Goal: Navigation & Orientation: Find specific page/section

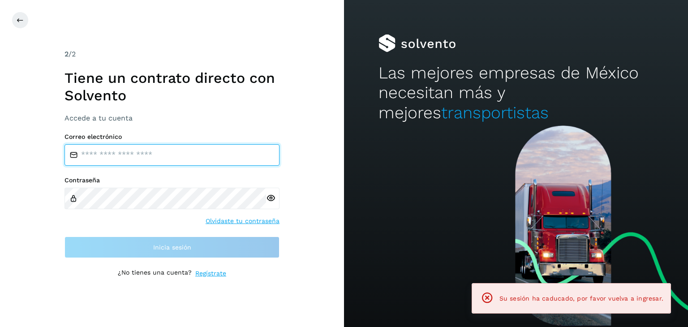
click at [188, 151] on input "email" at bounding box center [172, 155] width 215 height 22
type input "**********"
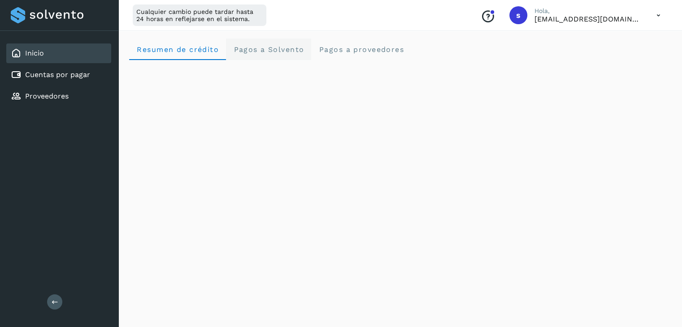
click at [274, 56] on Solvento "Pagos a Solvento" at bounding box center [268, 50] width 85 height 22
click at [211, 46] on span "Resumen de crédito" at bounding box center [177, 49] width 82 height 9
click at [342, 47] on span "Pagos a proveedores" at bounding box center [361, 49] width 86 height 9
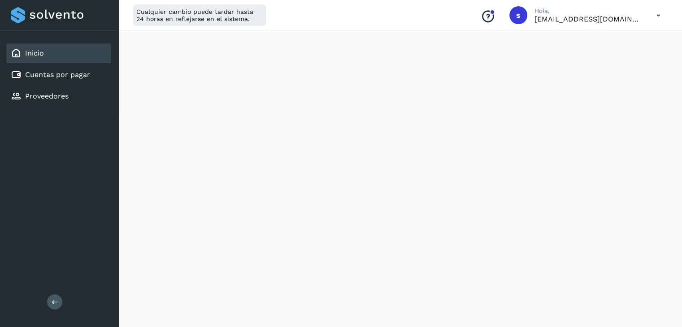
scroll to position [414, 0]
